Goal: Information Seeking & Learning: Learn about a topic

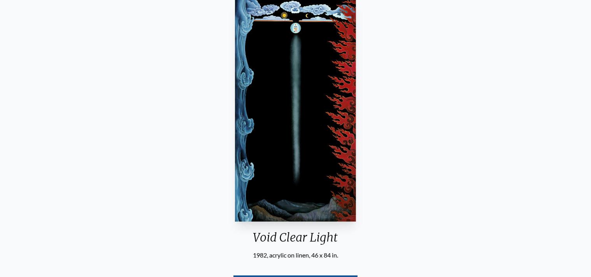
scroll to position [41, 0]
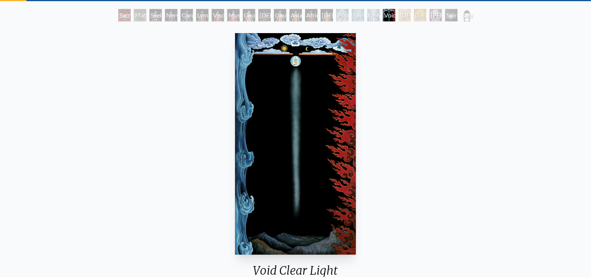
click at [282, 17] on div "Caucasian Man" at bounding box center [280, 15] width 12 height 12
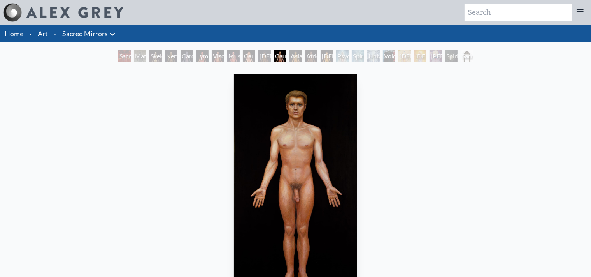
click at [243, 55] on div "Caucasian Woman" at bounding box center [249, 56] width 12 height 12
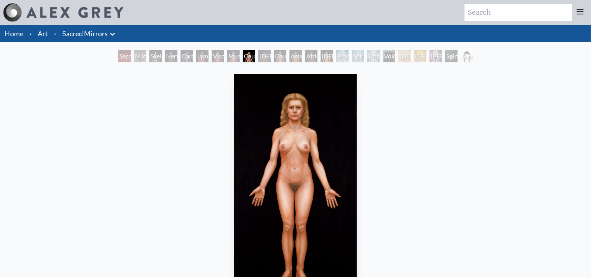
click at [212, 56] on div "Viscera" at bounding box center [218, 56] width 12 height 12
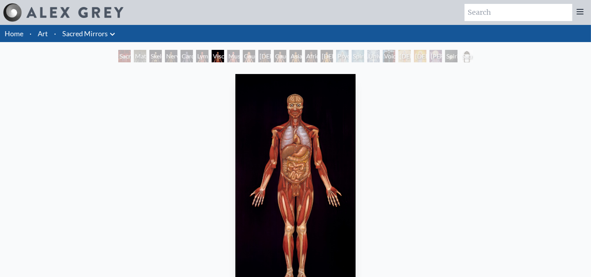
click at [197, 58] on div "Lymphatic System" at bounding box center [202, 56] width 12 height 12
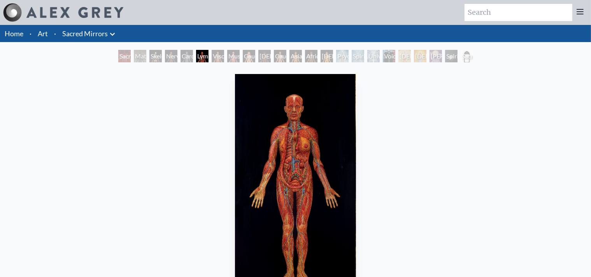
click at [165, 58] on div "Nervous System" at bounding box center [171, 56] width 12 height 12
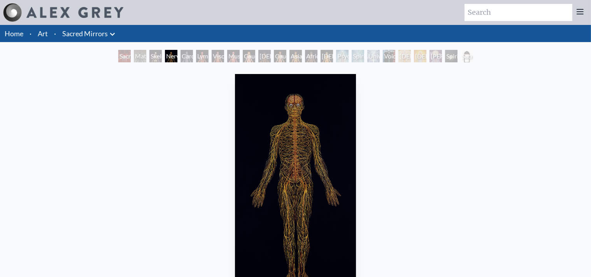
click at [146, 57] on div "Material World" at bounding box center [140, 56] width 12 height 12
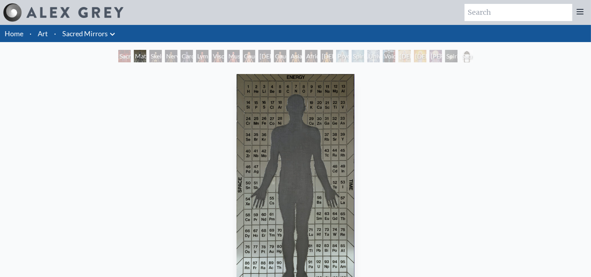
click at [122, 57] on div "Sacred Mirrors Room, Entheon" at bounding box center [124, 56] width 12 height 12
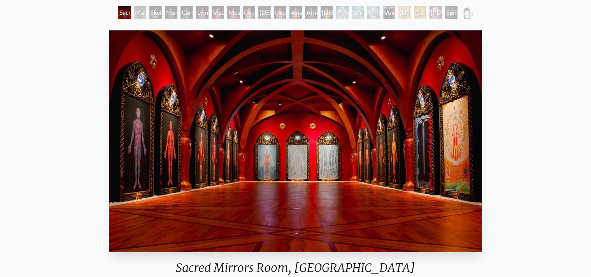
scroll to position [41, 0]
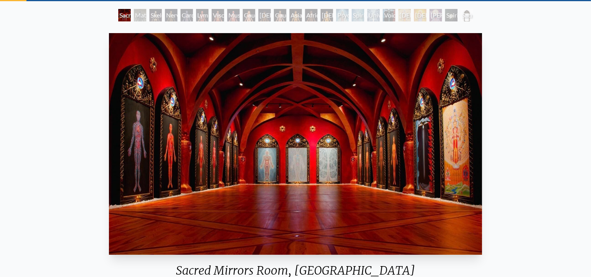
click at [333, 16] on div "Asian Woman" at bounding box center [327, 15] width 12 height 12
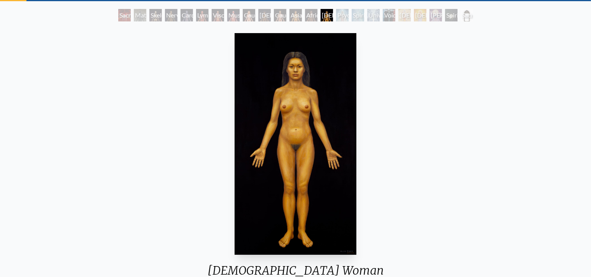
click at [321, 16] on div "Asian Woman" at bounding box center [327, 15] width 12 height 12
click at [308, 16] on div "African Man" at bounding box center [311, 15] width 12 height 12
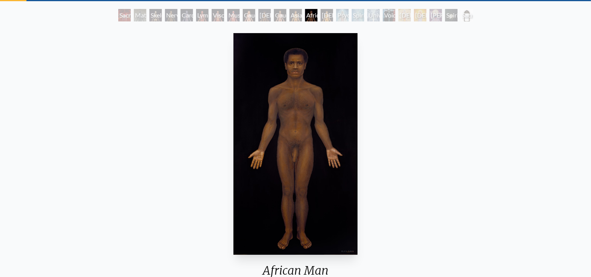
click at [352, 16] on div "Spiritual Energy System" at bounding box center [358, 15] width 12 height 12
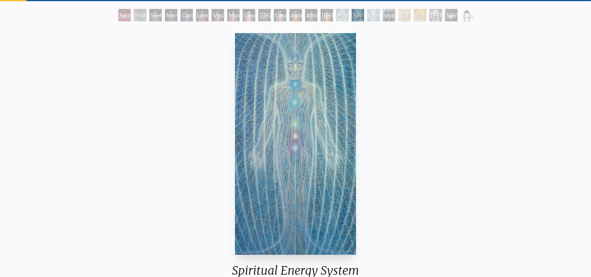
click at [368, 16] on div "Universal Mind Lattice" at bounding box center [373, 15] width 12 height 12
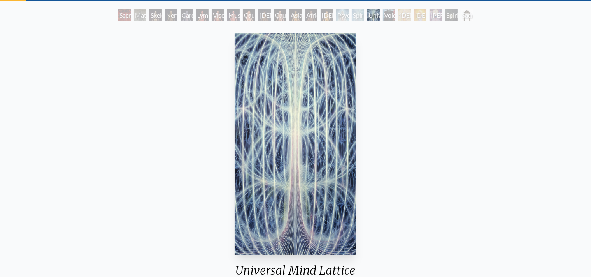
click at [377, 18] on div "Universal Mind Lattice" at bounding box center [373, 15] width 12 height 12
click at [404, 18] on div "Avalokitesvara" at bounding box center [405, 15] width 12 height 12
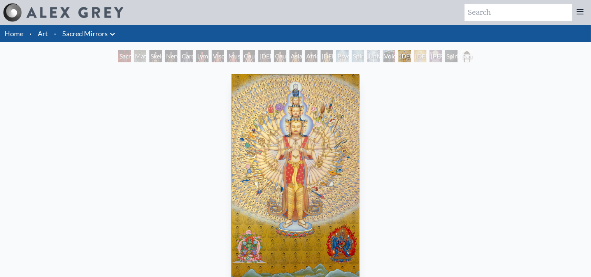
click at [432, 57] on div "Sophia" at bounding box center [436, 56] width 12 height 12
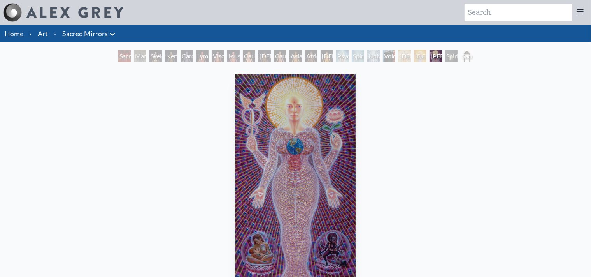
click at [448, 54] on div "Spiritual World" at bounding box center [451, 56] width 12 height 12
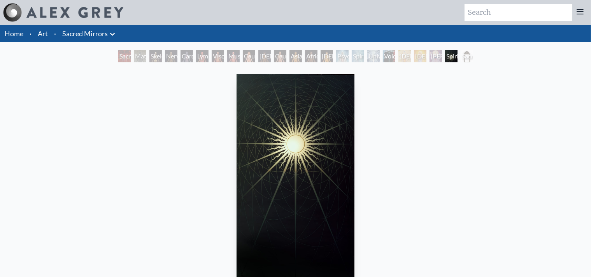
click at [43, 35] on link "Art" at bounding box center [43, 33] width 10 height 11
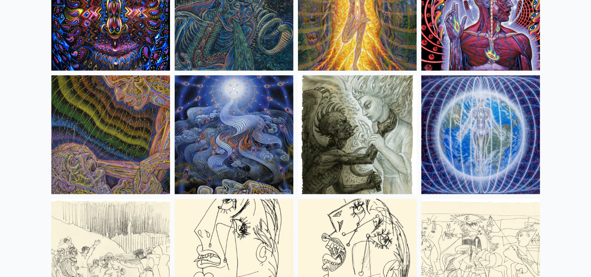
scroll to position [5055, 0]
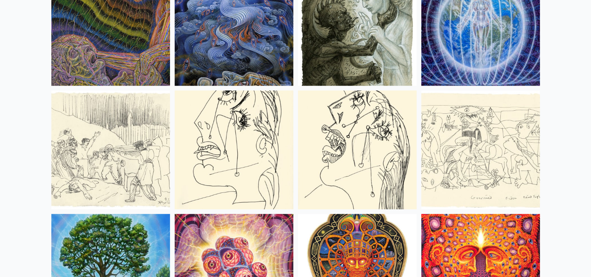
click at [113, 137] on img at bounding box center [110, 149] width 119 height 119
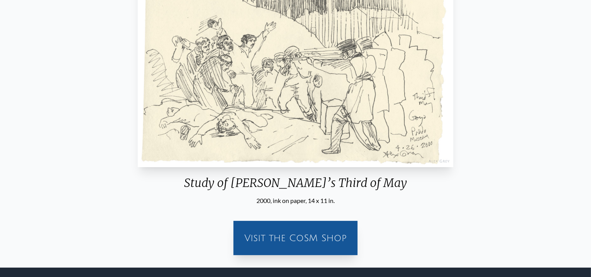
scroll to position [123, 0]
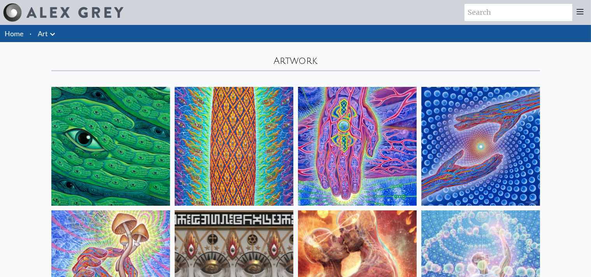
click at [4, 34] on li "Home" at bounding box center [13, 33] width 26 height 17
click at [18, 33] on link "Home" at bounding box center [14, 33] width 19 height 9
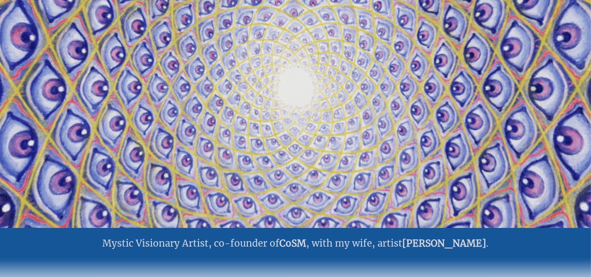
scroll to position [82, 0]
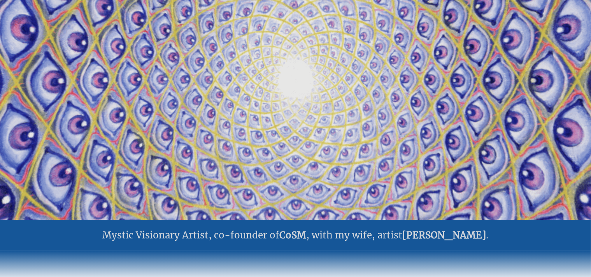
click at [284, 90] on video "Your browser does not support the video tag." at bounding box center [296, 81] width 778 height 438
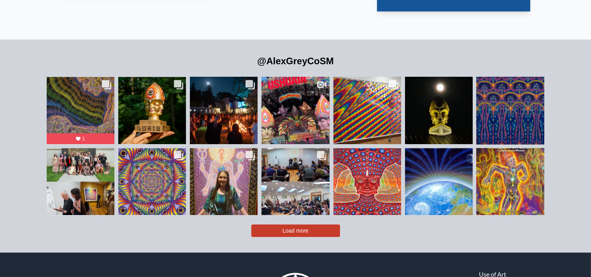
scroll to position [0, 0]
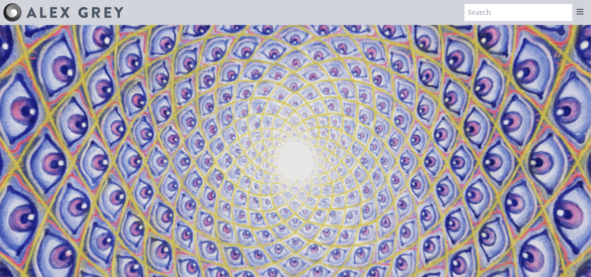
click at [585, 13] on div at bounding box center [580, 12] width 16 height 17
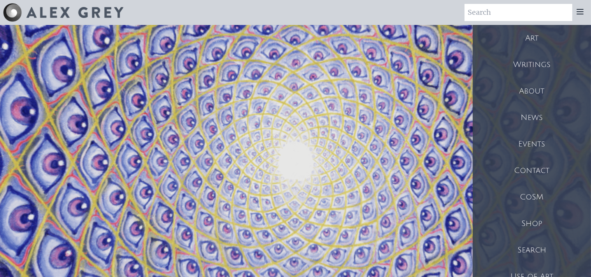
click at [581, 11] on icon at bounding box center [580, 11] width 9 height 9
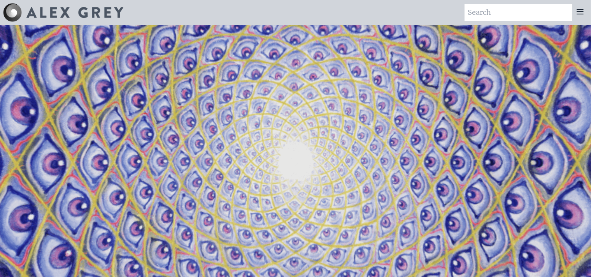
click at [581, 11] on icon at bounding box center [580, 11] width 9 height 9
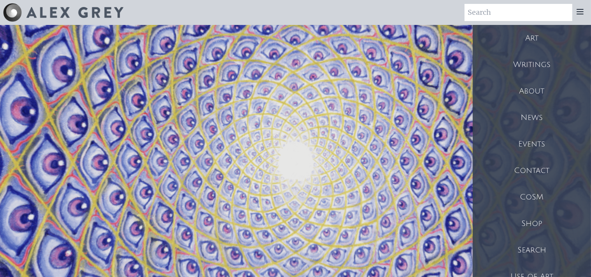
click at [539, 65] on div "Writings" at bounding box center [532, 64] width 118 height 26
